Goal: Book appointment/travel/reservation

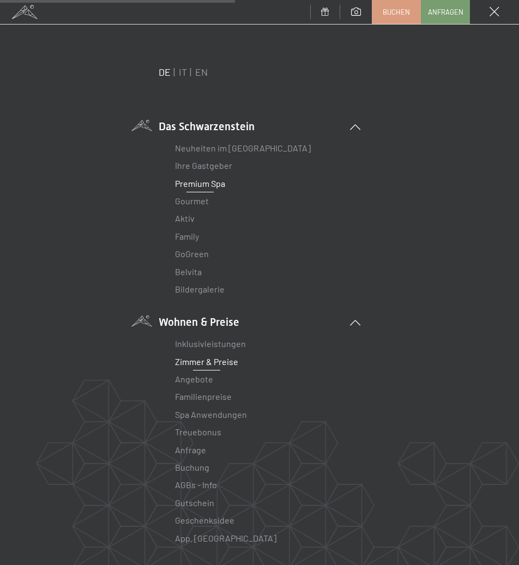
click at [205, 357] on link "Zimmer & Preise" at bounding box center [206, 361] width 63 height 10
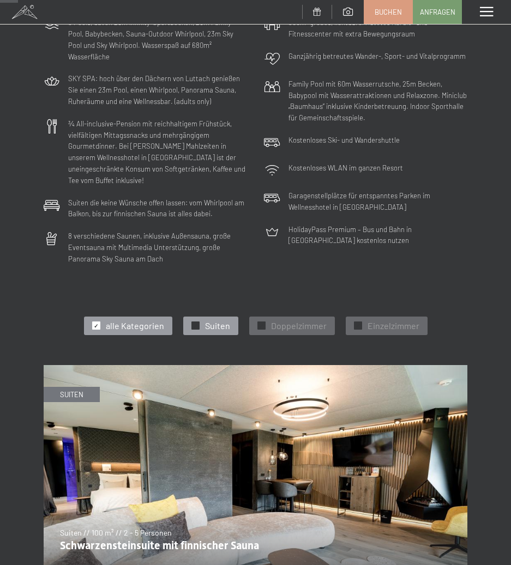
click at [221, 320] on span "Suiten" at bounding box center [217, 326] width 25 height 12
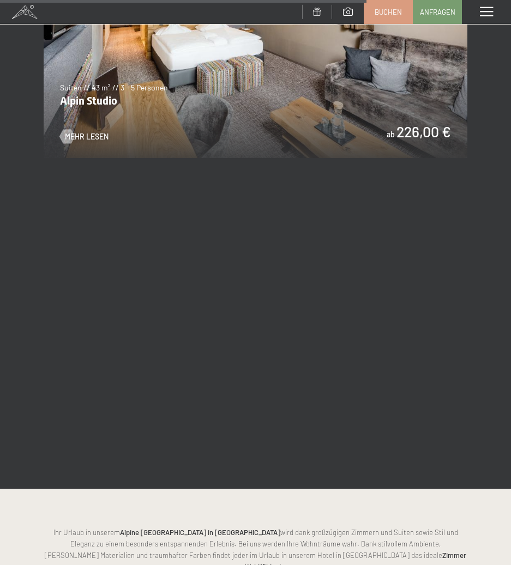
scroll to position [1962, 0]
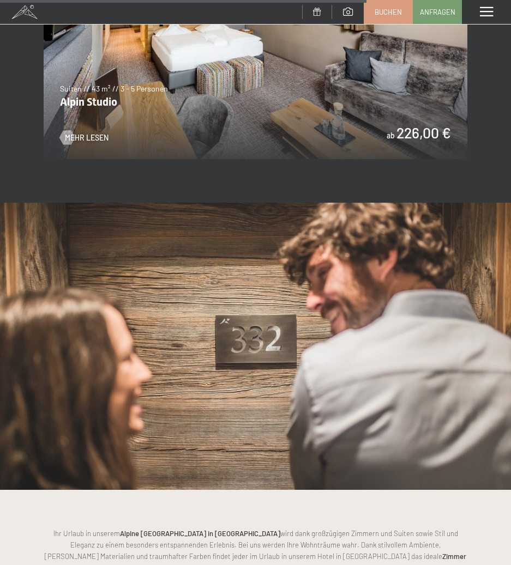
click at [409, 116] on img at bounding box center [255, 40] width 423 height 238
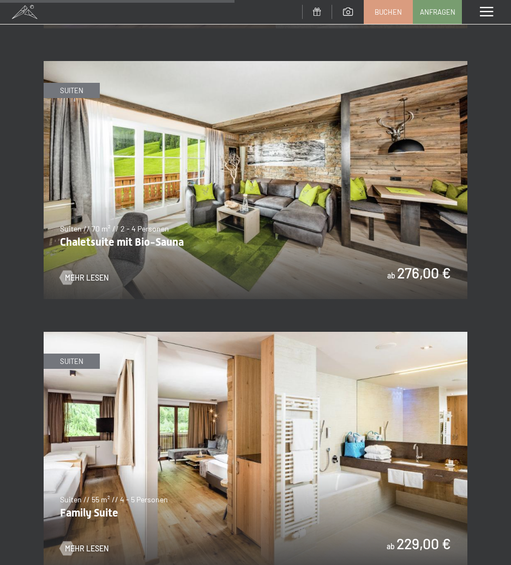
scroll to position [1253, 0]
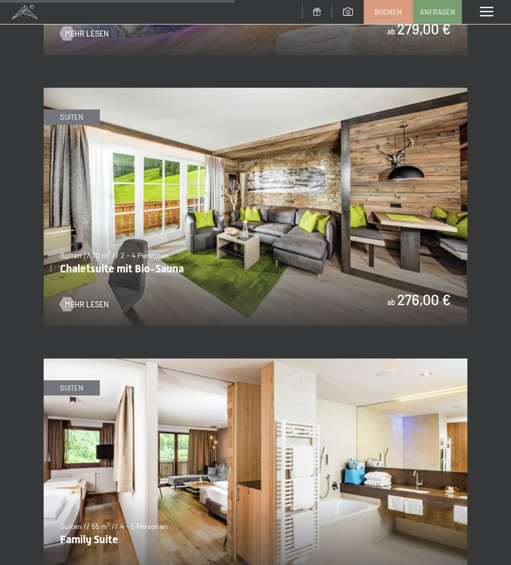
click at [233, 201] on img at bounding box center [255, 207] width 423 height 238
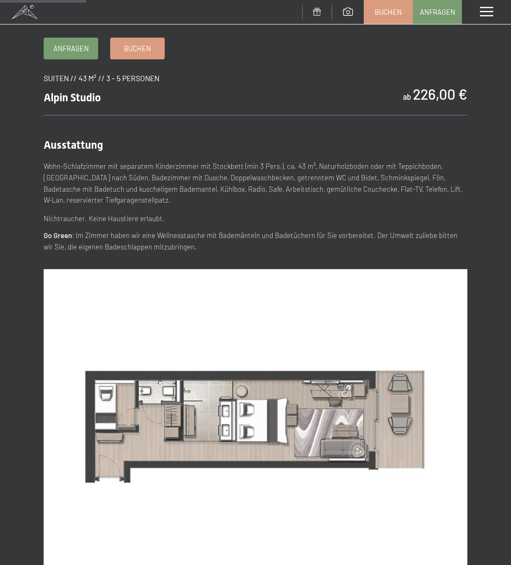
scroll to position [327, 0]
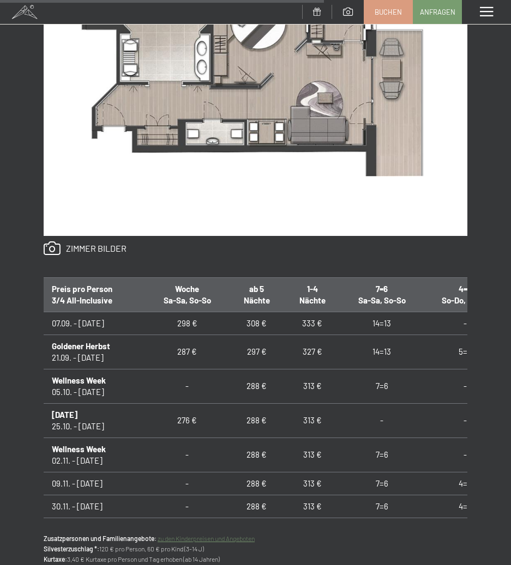
scroll to position [872, 0]
